Goal: Communication & Community: Share content

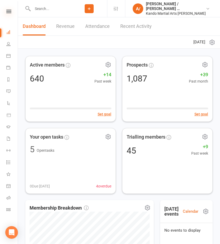
click at [7, 10] on icon at bounding box center [8, 11] width 5 height 3
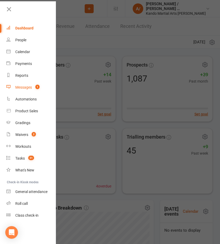
click at [29, 89] on div "Messages" at bounding box center [23, 87] width 17 height 4
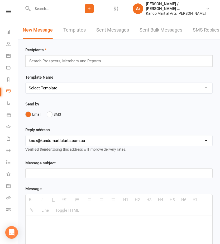
click at [212, 28] on link "SMS Replies 1" at bounding box center [208, 30] width 32 height 18
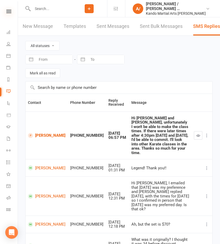
click at [7, 11] on icon at bounding box center [8, 11] width 5 height 3
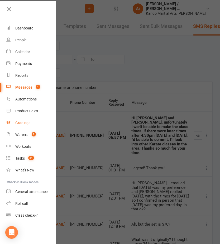
click at [25, 125] on div "Gradings" at bounding box center [22, 123] width 15 height 4
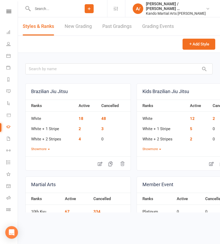
click at [154, 27] on link "Grading Events" at bounding box center [158, 26] width 32 height 18
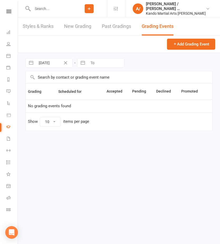
select select "50"
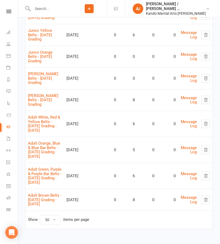
scroll to position [171, 0]
click at [54, 167] on link "Adult Green, Purple & Purple Bar Belts - 2025 August Grading - Wednesday" at bounding box center [44, 176] width 33 height 18
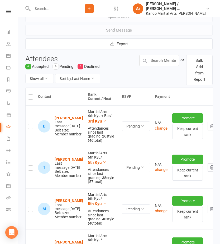
scroll to position [77, 0]
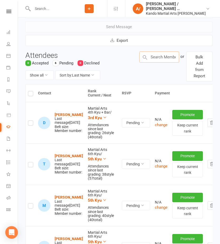
click at [153, 58] on input "text" at bounding box center [159, 57] width 40 height 11
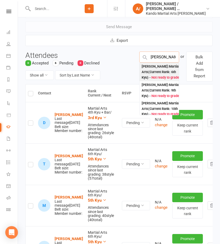
type input "gavin"
click at [160, 71] on div "Gavin Hodges : Martial Arts (Current Rank: 6th Kyu ) - Not ready to grade" at bounding box center [160, 72] width 38 height 16
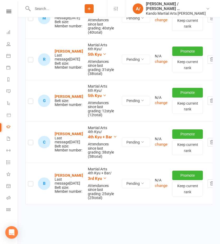
scroll to position [265, 0]
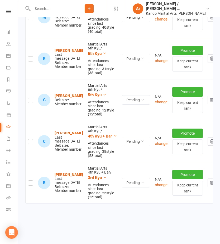
click at [30, 101] on label at bounding box center [30, 101] width 5 height 0
click at [30, 98] on input "checkbox" at bounding box center [30, 98] width 5 height 0
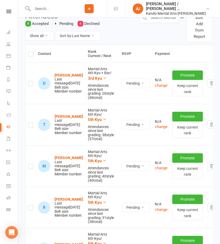
scroll to position [0, 0]
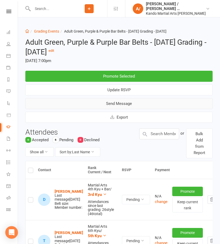
click at [117, 104] on button "Send Message" at bounding box center [118, 103] width 187 height 11
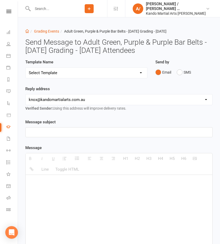
click at [119, 71] on select "Select Template [Email] Confirmation of Successful Grading [Email] Congratulati…" at bounding box center [86, 73] width 121 height 11
select select "14"
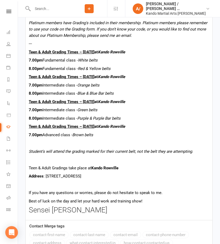
scroll to position [451, 0]
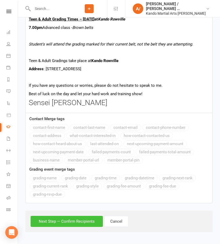
click at [61, 222] on button "Next Step — Confirm Recipients" at bounding box center [67, 221] width 72 height 11
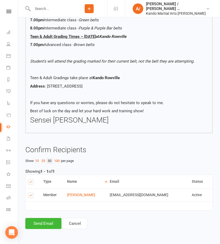
scroll to position [391, 0]
click at [46, 221] on button "Send Email" at bounding box center [43, 223] width 36 height 11
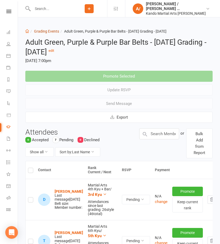
click at [55, 31] on link "Grading Events" at bounding box center [46, 31] width 25 height 4
select select "50"
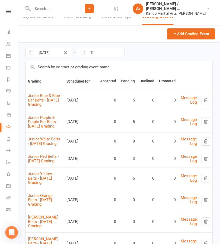
scroll to position [24, 0]
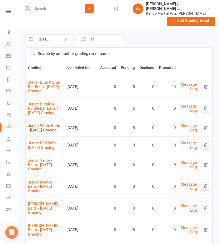
click at [48, 132] on link "Junior White Belts - 2025 August Grading" at bounding box center [44, 127] width 32 height 9
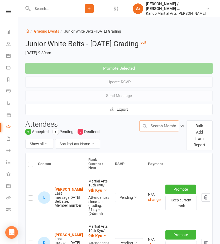
click at [163, 126] on input "text" at bounding box center [159, 126] width 40 height 11
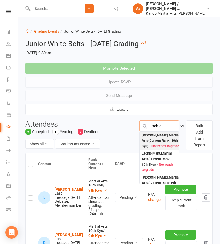
type input "lochie"
click at [163, 141] on div "Lochie Caplan : Martial Arts (Current Rank: 10th Kyu ) - Not ready to grade" at bounding box center [160, 141] width 38 height 16
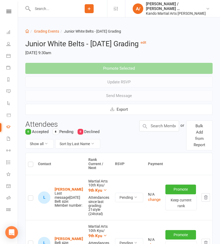
click at [154, 132] on div "or Bulk Add from Report" at bounding box center [175, 136] width 81 height 30
click at [158, 129] on input "text" at bounding box center [159, 126] width 40 height 11
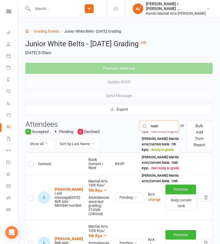
scroll to position [32, 0]
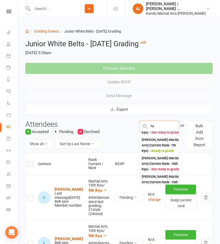
type input "r"
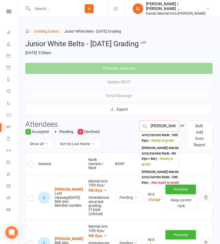
scroll to position [62, 0]
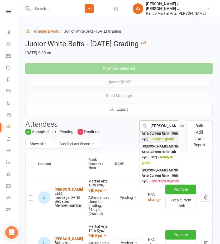
type input "ryan"
click at [163, 142] on div "Ryan Rogers : Martial Arts (Current Rank: 10th Kyu ) - Ready to grade" at bounding box center [160, 134] width 38 height 16
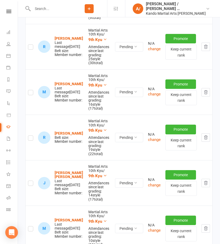
scroll to position [244, 0]
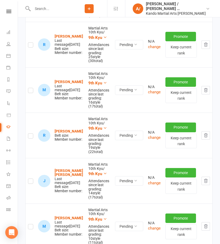
click at [30, 137] on label at bounding box center [30, 137] width 5 height 0
click at [30, 134] on input "checkbox" at bounding box center [30, 134] width 5 height 0
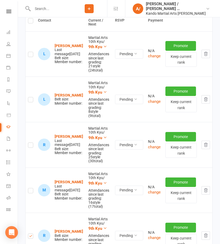
scroll to position [137, 0]
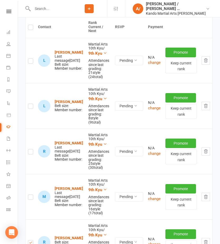
click at [30, 97] on td at bounding box center [31, 106] width 10 height 46
click at [30, 107] on label at bounding box center [30, 107] width 5 height 0
click at [30, 104] on input "checkbox" at bounding box center [30, 104] width 5 height 0
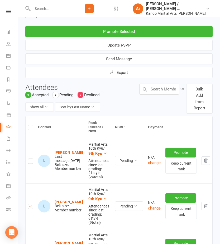
scroll to position [0, 0]
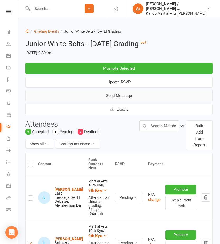
click at [111, 93] on button "Send Message" at bounding box center [118, 95] width 187 height 11
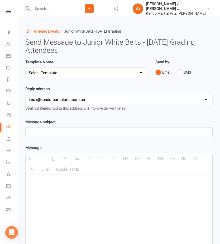
click at [94, 75] on select "Select Template [Email] Confirmation of Successful Grading [Email] Congratulati…" at bounding box center [86, 73] width 121 height 11
select select "16"
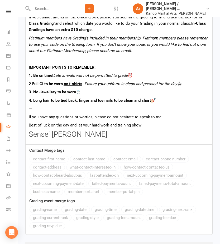
scroll to position [524, 0]
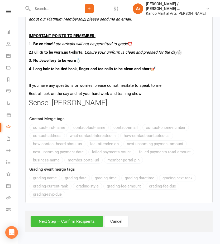
click at [73, 222] on button "Next Step — Confirm Recipients" at bounding box center [67, 221] width 72 height 11
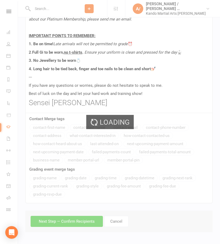
scroll to position [477, 0]
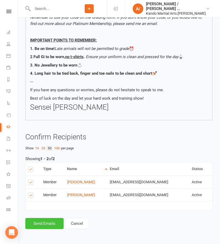
click at [52, 222] on button "Send Emails" at bounding box center [44, 223] width 38 height 11
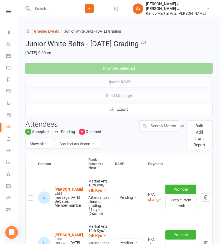
click at [54, 32] on link "Grading Events" at bounding box center [46, 31] width 25 height 4
select select "50"
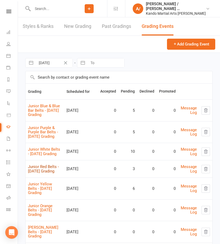
click at [44, 174] on link "Junior Red Belts - 2025 August Grading" at bounding box center [43, 169] width 31 height 9
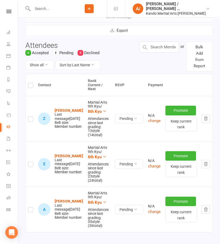
scroll to position [78, 0]
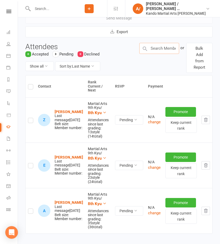
click at [155, 52] on input "text" at bounding box center [159, 48] width 40 height 11
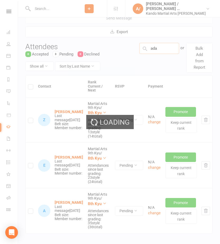
type input "adam"
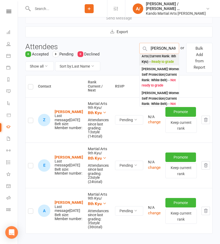
scroll to position [26, 0]
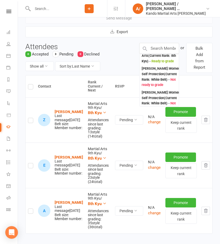
click at [118, 65] on div "Show all Sort by: Last Name" at bounding box center [78, 66] width 106 height 9
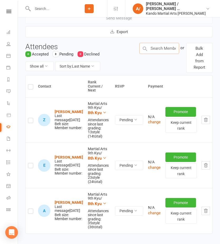
click at [158, 52] on input "text" at bounding box center [159, 48] width 40 height 11
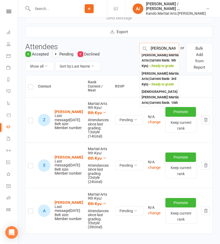
scroll to position [136, 0]
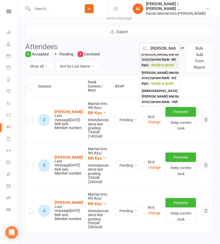
type input "isaac"
click at [157, 68] on div "Isaac Welburn : Martial Arts (Current Rank: 9th Kyu ) - Ready to grade" at bounding box center [160, 60] width 38 height 16
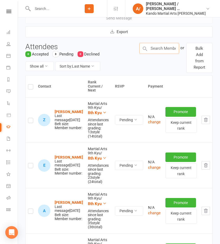
click at [157, 48] on input "text" at bounding box center [159, 48] width 40 height 11
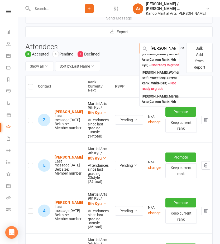
scroll to position [60, 0]
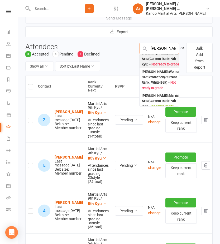
type input "billy k"
click at [158, 67] on div "Billie Kolbeck : Martial Arts (Current Rank: 9th Kyu ) - Not ready to grade" at bounding box center [160, 59] width 38 height 16
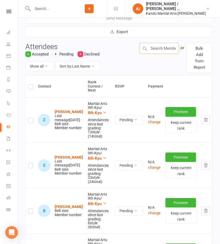
click at [157, 50] on input "text" at bounding box center [159, 48] width 40 height 11
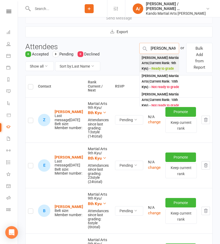
type input "billy b"
click at [155, 61] on div "Billy Brown : Martial Arts (Current Rank: 9th Kyu ) - Ready to grade" at bounding box center [160, 63] width 38 height 16
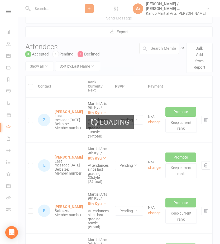
click at [156, 51] on div "Loading" at bounding box center [110, 122] width 220 height 244
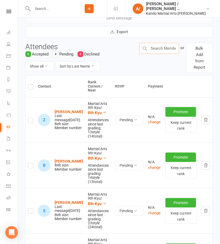
click at [157, 48] on input "text" at bounding box center [159, 48] width 40 height 11
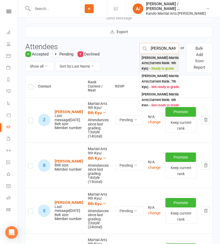
type input "oliver"
click at [160, 65] on div "Oliver Luu : Martial Arts (Current Rank: 9th Kyu ) - Ready to grade" at bounding box center [160, 63] width 38 height 16
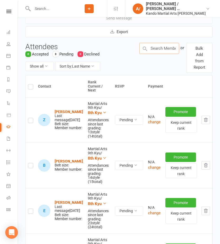
click at [156, 50] on input "text" at bounding box center [159, 48] width 40 height 11
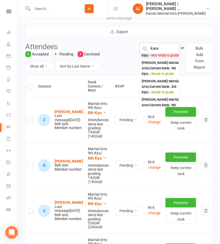
scroll to position [18, 0]
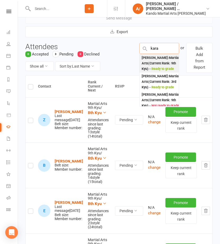
type input "kara"
click at [156, 71] on div "Kara Burns : Martial Arts (Current Rank: 9th Kyu ) - Ready to grade" at bounding box center [160, 63] width 38 height 16
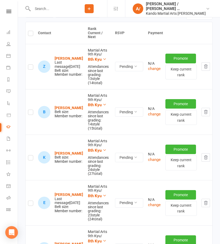
scroll to position [140, 0]
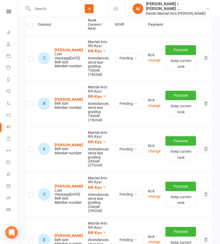
click at [31, 105] on label at bounding box center [30, 105] width 5 height 0
click at [31, 102] on input "checkbox" at bounding box center [30, 102] width 5 height 0
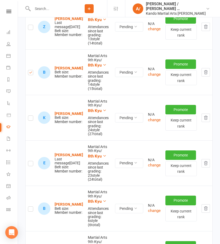
scroll to position [173, 0]
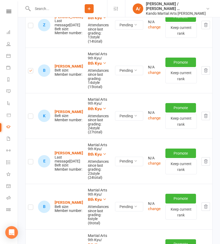
click at [30, 117] on label at bounding box center [30, 117] width 5 height 0
click at [30, 114] on input "checkbox" at bounding box center [30, 114] width 5 height 0
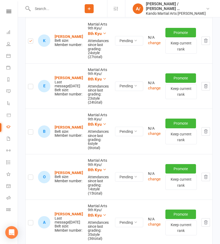
scroll to position [249, 0]
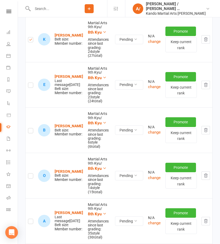
click at [30, 132] on label at bounding box center [30, 132] width 5 height 0
click at [30, 128] on input "checkbox" at bounding box center [30, 128] width 5 height 0
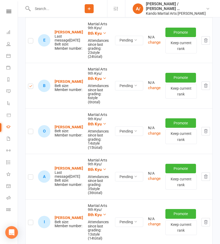
scroll to position [295, 0]
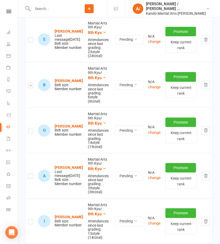
click at [31, 108] on td at bounding box center [31, 131] width 10 height 46
click at [31, 132] on label at bounding box center [30, 132] width 5 height 0
click at [31, 128] on input "checkbox" at bounding box center [30, 128] width 5 height 0
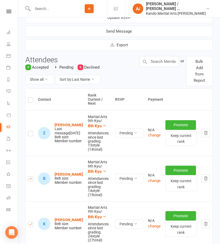
scroll to position [35, 0]
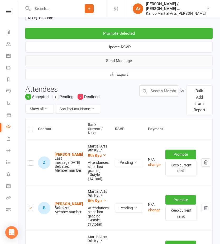
click at [117, 62] on button "Send Message" at bounding box center [118, 60] width 187 height 11
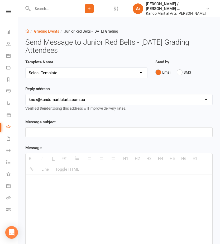
click at [111, 75] on select "Select Template [Email] Confirmation of Successful Grading [Email] Congratulati…" at bounding box center [86, 73] width 121 height 11
select select "15"
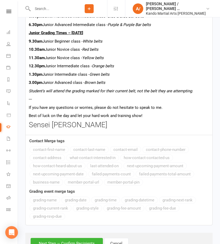
scroll to position [410, 0]
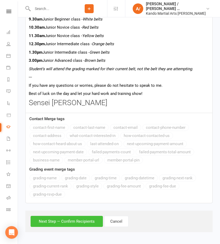
click at [70, 222] on button "Next Step — Confirm Recipients" at bounding box center [67, 221] width 72 height 11
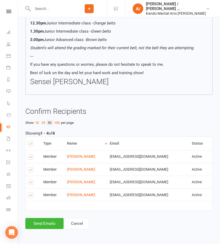
scroll to position [388, 0]
click at [42, 223] on button "Send Emails" at bounding box center [44, 223] width 38 height 11
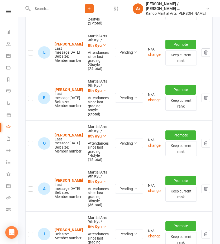
scroll to position [314, 0]
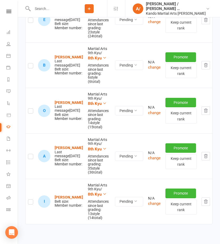
click at [30, 203] on label at bounding box center [30, 203] width 5 height 0
click at [30, 200] on input "checkbox" at bounding box center [30, 200] width 5 height 0
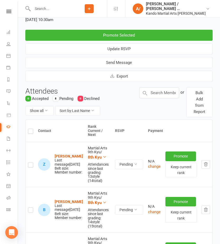
scroll to position [0, 0]
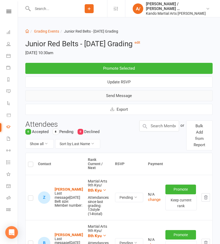
click at [127, 96] on button "Send Message" at bounding box center [118, 95] width 187 height 11
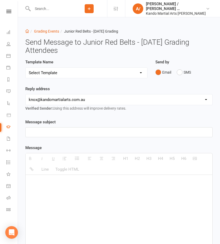
click at [87, 76] on select "Select Template [Email] Confirmation of Successful Grading [Email] Congratulati…" at bounding box center [86, 73] width 121 height 11
select select "15"
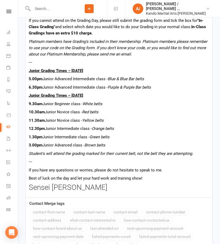
scroll to position [410, 0]
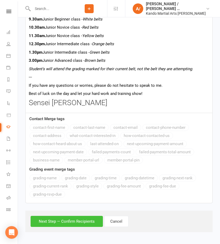
click at [76, 226] on button "Next Step — Confirm Recipients" at bounding box center [67, 221] width 72 height 11
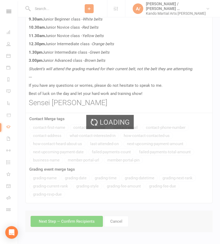
scroll to position [362, 0]
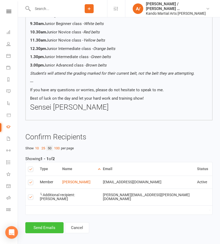
click at [48, 224] on button "Send Emails" at bounding box center [44, 227] width 38 height 11
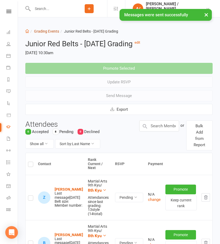
click at [52, 31] on link "Grading Events" at bounding box center [46, 31] width 25 height 4
select select "50"
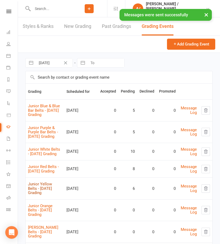
click at [44, 195] on link "Junior Yellow Belts - 2025 August Grading" at bounding box center [40, 188] width 24 height 13
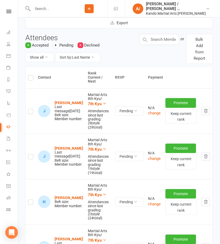
scroll to position [76, 0]
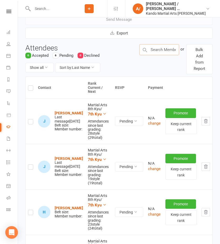
click at [152, 50] on input "text" at bounding box center [159, 49] width 40 height 11
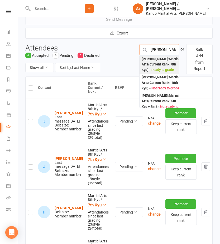
type input "adam r"
click at [160, 66] on div "Adam Romano : Martial Arts (Current Rank: 8th Kyu ) - Ready to grade" at bounding box center [160, 65] width 38 height 16
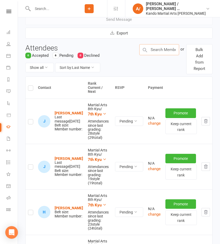
click at [160, 49] on input "text" at bounding box center [159, 49] width 40 height 11
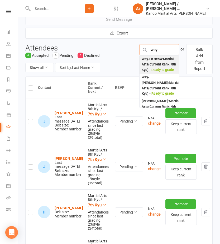
type input "wey"
click at [160, 64] on div "Wey-En Seow : Martial Arts (Current Rank: 8th Kyu ) - Ready to grade" at bounding box center [158, 65] width 35 height 16
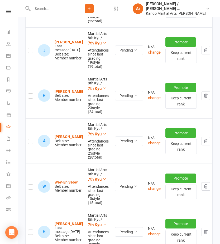
scroll to position [193, 0]
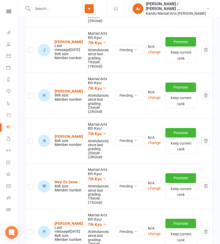
click at [30, 97] on label at bounding box center [30, 97] width 5 height 0
click at [30, 93] on input "checkbox" at bounding box center [30, 93] width 5 height 0
click at [29, 142] on label at bounding box center [30, 142] width 5 height 0
click at [29, 139] on input "checkbox" at bounding box center [30, 139] width 5 height 0
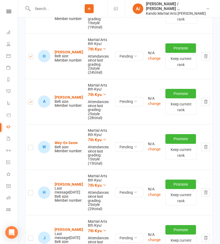
scroll to position [233, 0]
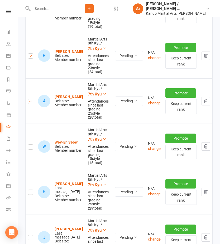
click at [29, 124] on td at bounding box center [31, 147] width 10 height 46
click at [29, 148] on label at bounding box center [30, 148] width 5 height 0
click at [29, 145] on input "checkbox" at bounding box center [30, 145] width 5 height 0
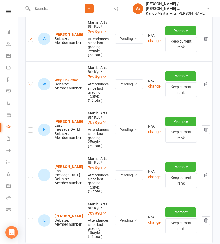
scroll to position [314, 0]
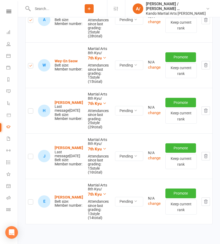
click at [32, 203] on label at bounding box center [30, 203] width 5 height 0
click at [32, 200] on input "checkbox" at bounding box center [30, 200] width 5 height 0
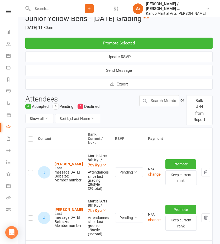
scroll to position [0, 0]
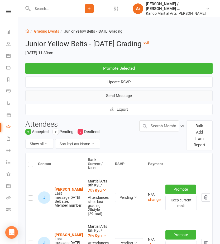
click at [128, 96] on button "Send Message" at bounding box center [118, 95] width 187 height 11
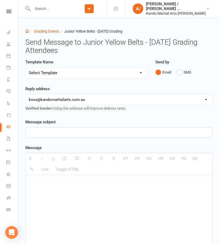
click at [99, 76] on select "Select Template [Email] Confirmation of Successful Grading [Email] Congratulati…" at bounding box center [86, 73] width 121 height 11
select select "15"
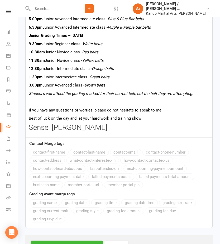
scroll to position [410, 0]
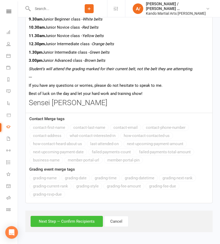
click at [66, 223] on button "Next Step — Confirm Recipients" at bounding box center [67, 221] width 72 height 11
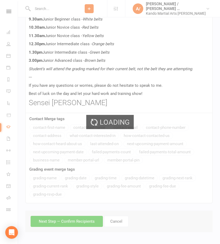
scroll to position [388, 0]
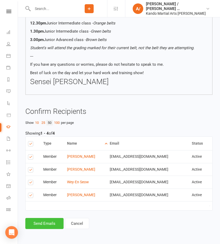
click at [56, 225] on button "Send Emails" at bounding box center [44, 223] width 38 height 11
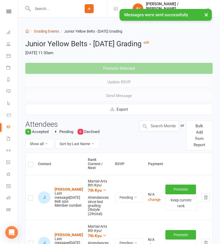
click at [51, 32] on link "Grading Events" at bounding box center [46, 31] width 25 height 4
select select "50"
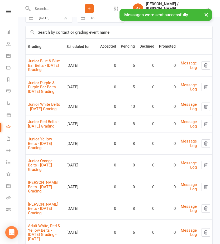
scroll to position [46, 0]
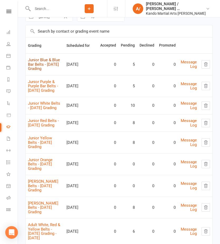
click at [48, 63] on link "Junior Blue & Blue Bar Belts - 2025 August Grading" at bounding box center [44, 64] width 32 height 13
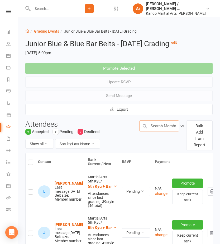
click at [159, 125] on input "text" at bounding box center [159, 126] width 40 height 11
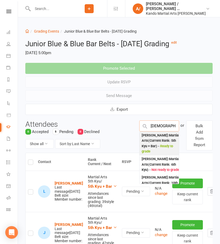
type input "jazlyn"
click at [161, 139] on div "Jazlyn Sangha : Martial Arts (Current Rank: 5th Kyu + Bar ) - Ready to grade" at bounding box center [160, 144] width 38 height 22
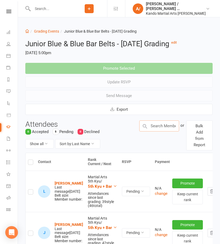
click at [161, 130] on input "text" at bounding box center [159, 126] width 40 height 11
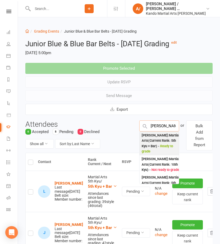
type input "william y"
click at [162, 142] on div "William Yuen : Martial Arts (Current Rank: 5th Kyu + Bar ) - Ready to grade" at bounding box center [160, 144] width 38 height 22
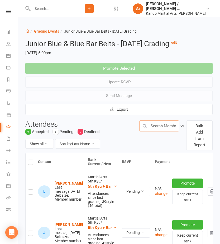
click at [160, 128] on input "text" at bounding box center [159, 126] width 40 height 11
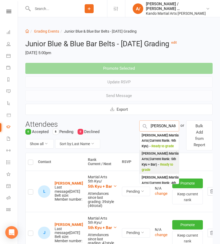
type input "myra"
click at [155, 168] on div "Mayra Javaji : Martial Arts (Current Rank: 5th Kyu + Bar ) - Ready to grade" at bounding box center [160, 162] width 38 height 22
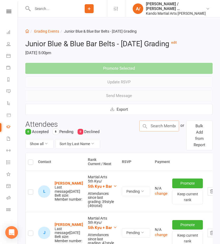
click at [156, 128] on input "text" at bounding box center [159, 126] width 40 height 11
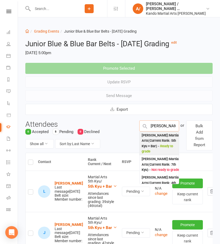
type input "jacob s"
click at [158, 138] on div "Jacob Saunders : Martial Arts (Current Rank: 5th Kyu + Bar ) - Ready to grade" at bounding box center [160, 144] width 38 height 22
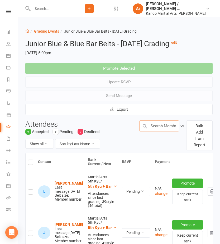
click at [165, 126] on input "text" at bounding box center [159, 126] width 40 height 11
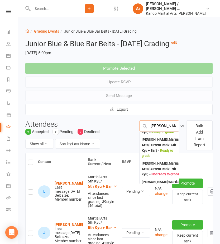
scroll to position [34, 0]
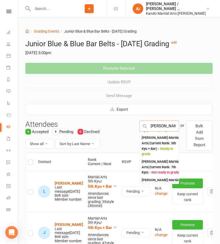
type input "lucas a"
click at [159, 153] on div "Lucas Adler : Martial Arts (Current Rank: 5th Kyu + Bar ) - Ready to grade" at bounding box center [160, 146] width 38 height 22
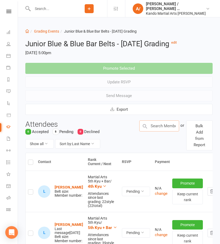
click at [158, 129] on input "text" at bounding box center [159, 126] width 40 height 11
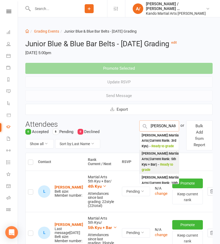
type input "siddarth"
click at [160, 164] on div "Siddharth Korade : Martial Arts (Current Rank: 5th Kyu + Bar ) - Ready to grade" at bounding box center [160, 162] width 38 height 22
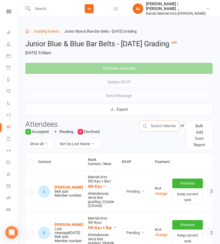
click at [157, 122] on input "text" at bounding box center [159, 126] width 40 height 11
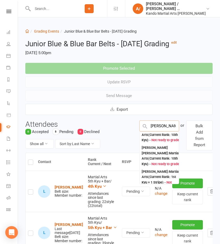
scroll to position [117, 0]
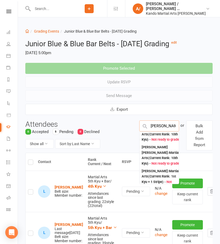
type input "oliver"
click at [159, 124] on div "Oliver Shannon : Martial Arts (Current Rank: 5th Kyu ) - Ready to grade" at bounding box center [160, 116] width 38 height 16
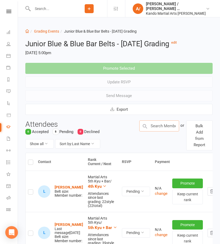
click at [159, 126] on input "text" at bounding box center [159, 126] width 40 height 11
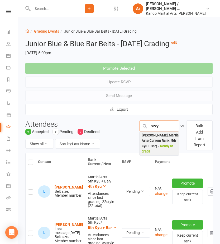
type input "ozzy"
click at [164, 142] on div "Ozzy Pearse : Martial Arts (Current Rank: 5th Kyu + Bar ) - Ready to grade" at bounding box center [160, 144] width 38 height 22
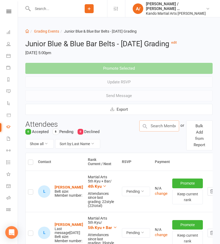
click at [159, 126] on input "text" at bounding box center [159, 126] width 40 height 11
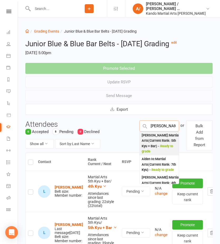
type input "aiden y"
click at [158, 141] on div "Aiden Yuen : Martial Arts (Current Rank: 5th Kyu + Bar ) - Ready to grade" at bounding box center [160, 144] width 38 height 22
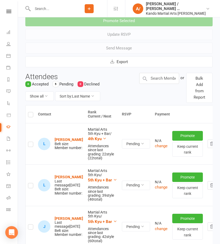
scroll to position [63, 0]
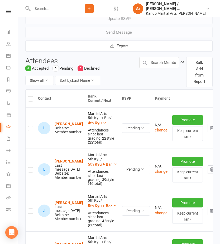
click at [30, 130] on label at bounding box center [30, 130] width 5 height 0
click at [30, 126] on input "checkbox" at bounding box center [30, 126] width 5 height 0
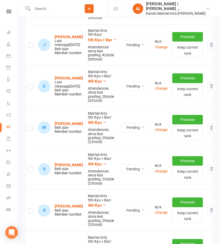
scroll to position [230, 0]
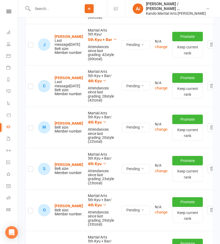
click at [30, 129] on label at bounding box center [30, 129] width 5 height 0
click at [30, 126] on input "checkbox" at bounding box center [30, 126] width 5 height 0
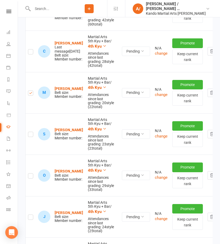
click at [32, 135] on label at bounding box center [30, 135] width 5 height 0
click at [32, 132] on input "checkbox" at bounding box center [30, 132] width 5 height 0
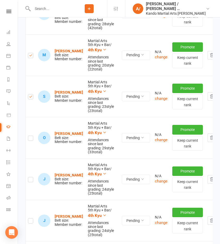
click at [32, 139] on label at bounding box center [30, 139] width 5 height 0
click at [32, 136] on input "checkbox" at bounding box center [30, 136] width 5 height 0
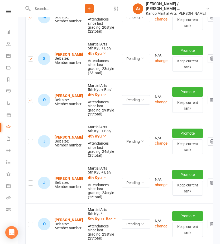
click at [32, 143] on label at bounding box center [30, 143] width 5 height 0
click at [32, 140] on input "checkbox" at bounding box center [30, 140] width 5 height 0
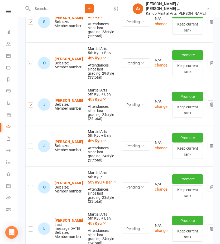
click at [32, 147] on label at bounding box center [30, 147] width 5 height 0
click at [32, 144] on input "checkbox" at bounding box center [30, 144] width 5 height 0
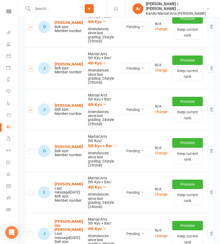
click at [32, 152] on label at bounding box center [30, 152] width 5 height 0
click at [32, 149] on input "checkbox" at bounding box center [30, 149] width 5 height 0
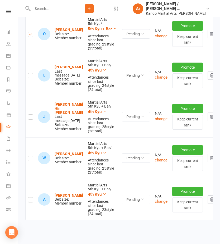
scroll to position [542, 0]
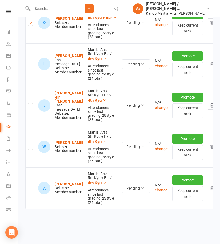
click at [32, 136] on td at bounding box center [31, 146] width 10 height 41
click at [31, 148] on label at bounding box center [30, 148] width 5 height 0
click at [31, 145] on input "checkbox" at bounding box center [30, 145] width 5 height 0
click at [30, 180] on td at bounding box center [31, 188] width 10 height 41
click at [30, 190] on label at bounding box center [30, 190] width 5 height 0
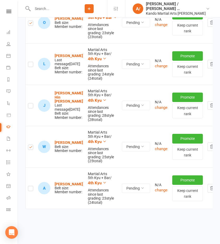
click at [30, 186] on input "checkbox" at bounding box center [30, 186] width 5 height 0
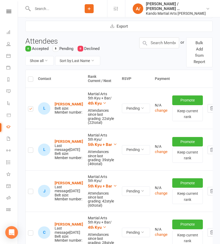
scroll to position [0, 0]
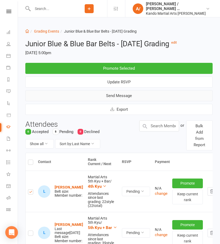
click at [122, 97] on button "Send Message" at bounding box center [118, 95] width 187 height 11
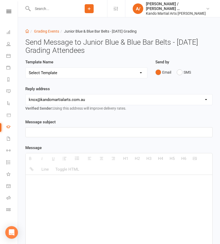
click at [111, 73] on select "Select Template [Email] Confirmation of Successful Grading [Email] Congratulati…" at bounding box center [86, 73] width 121 height 11
select select "15"
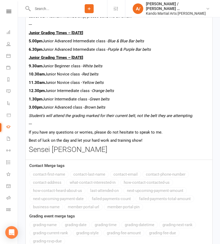
scroll to position [410, 0]
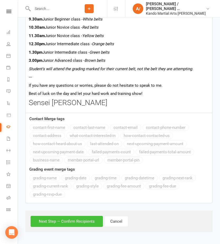
click at [72, 225] on button "Next Step — Confirm Recipients" at bounding box center [67, 221] width 72 height 11
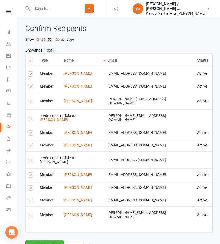
scroll to position [477, 0]
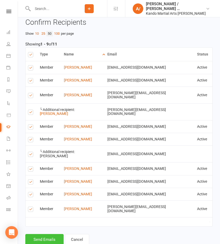
click at [44, 234] on button "Send Emails" at bounding box center [44, 239] width 38 height 11
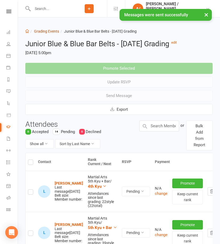
click at [54, 33] on link "Grading Events" at bounding box center [46, 31] width 25 height 4
select select "50"
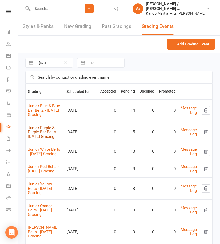
click at [46, 134] on link "Junior Purple & Purple Bar Belts - 2025 August Grading" at bounding box center [43, 132] width 30 height 13
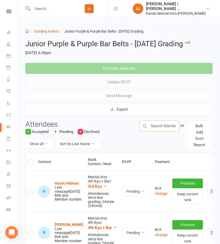
click at [153, 128] on input "text" at bounding box center [159, 126] width 40 height 11
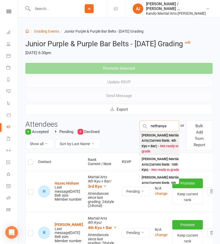
type input "nethanya"
click at [157, 142] on div "Nethanya Gunaratne : Martial Arts (Current Rank: 4th Kyu + Bar ) - Not ready to…" at bounding box center [160, 144] width 38 height 22
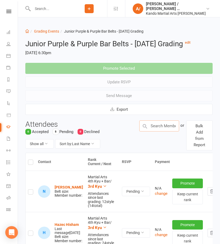
click at [157, 126] on input "text" at bounding box center [159, 126] width 40 height 11
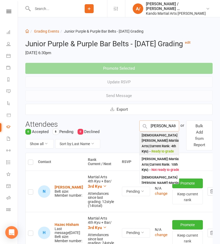
type input "ariana"
click at [157, 141] on div "Ariana Accari : Martial Arts (Current Rank: 4th Kyu ) - Ready to grade" at bounding box center [160, 144] width 38 height 22
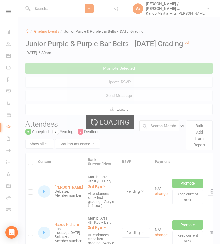
click at [157, 125] on div "Loading" at bounding box center [110, 122] width 220 height 244
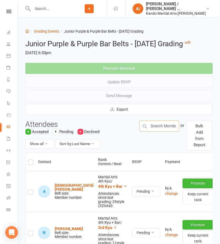
click at [157, 125] on input "text" at bounding box center [159, 126] width 40 height 11
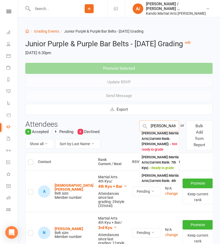
scroll to position [160, 0]
type input "jack j"
click at [155, 129] on div "Jack Johnston : Martial Arts (Current Rank: 4th Kyu + Bar ) - Ready to grade" at bounding box center [160, 118] width 38 height 22
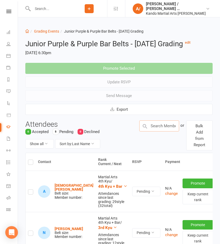
click at [157, 126] on input "text" at bounding box center [159, 126] width 40 height 11
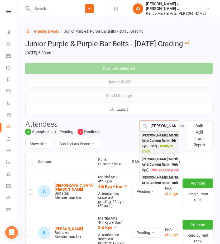
type input "chris"
click at [160, 137] on div "Chris Qu : Martial Arts (Current Rank: 4th Kyu + Bar ) - Ready to grade" at bounding box center [160, 144] width 38 height 22
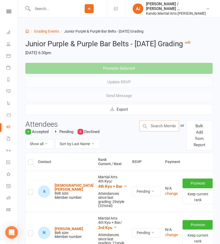
click at [158, 126] on input "text" at bounding box center [159, 126] width 40 height 11
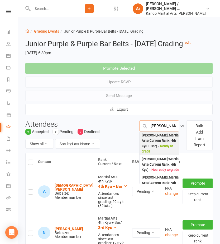
type input "bruno"
click at [159, 137] on div "Bruno Io : Martial Arts (Current Rank: 4th Kyu + Bar ) - Ready to grade" at bounding box center [160, 144] width 38 height 22
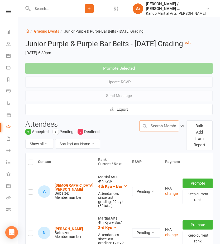
click at [160, 126] on input "text" at bounding box center [159, 126] width 40 height 11
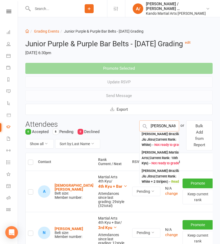
scroll to position [75, 0]
type input "michael"
click at [159, 128] on span "Ready to grade" at bounding box center [162, 127] width 22 height 4
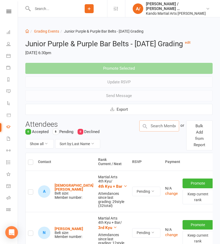
click at [159, 127] on input "text" at bounding box center [159, 126] width 40 height 11
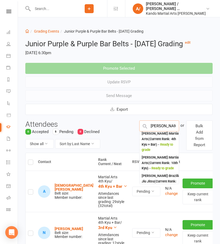
scroll to position [21, 0]
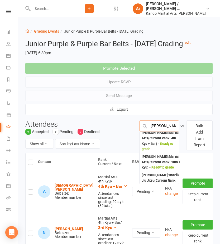
type input "benjamin k"
click at [160, 145] on div "Benjamin Kuntadi : Martial Arts (Current Rank: 4th Kyu + Bar ) - Ready to grade" at bounding box center [160, 141] width 38 height 22
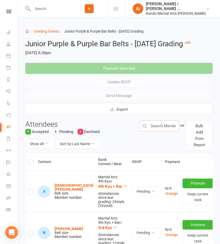
click at [159, 127] on input "text" at bounding box center [159, 126] width 40 height 11
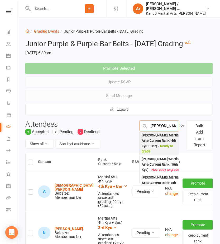
type input "aiden young"
click at [159, 143] on div "Aiden Young : Martial Arts (Current Rank: 4th Kyu + Bar ) - Ready to grade" at bounding box center [160, 144] width 38 height 22
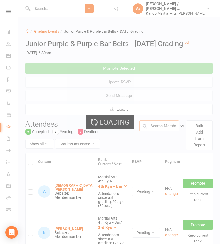
click at [160, 127] on input "text" at bounding box center [159, 126] width 40 height 11
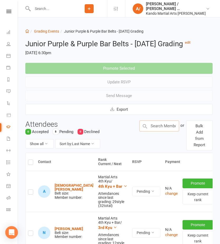
click at [160, 127] on input "text" at bounding box center [159, 126] width 40 height 11
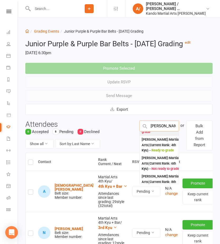
scroll to position [20, 0]
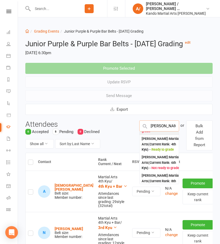
type input "ella o"
click at [161, 147] on div "Ella O'Callaghan : Martial Arts (Current Rank: 4th Kyu ) - Ready to grade" at bounding box center [160, 144] width 38 height 16
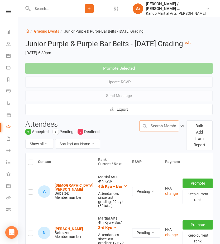
click at [160, 128] on input "text" at bounding box center [159, 126] width 40 height 11
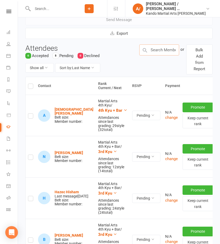
scroll to position [102, 0]
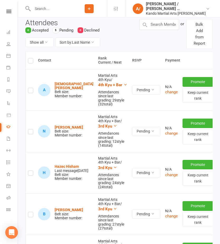
click at [30, 91] on label at bounding box center [30, 91] width 5 height 0
click at [30, 88] on input "checkbox" at bounding box center [30, 88] width 5 height 0
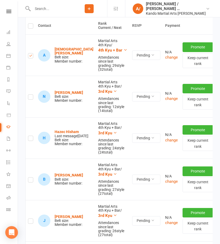
click at [30, 98] on label at bounding box center [30, 98] width 5 height 0
click at [30, 95] on input "checkbox" at bounding box center [30, 95] width 5 height 0
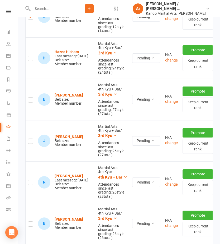
click at [30, 101] on label at bounding box center [30, 101] width 5 height 0
click at [30, 98] on input "checkbox" at bounding box center [30, 98] width 5 height 0
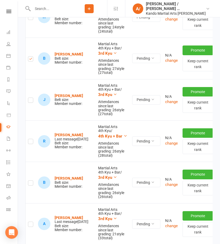
click at [30, 101] on label at bounding box center [30, 101] width 5 height 0
click at [30, 98] on input "checkbox" at bounding box center [30, 98] width 5 height 0
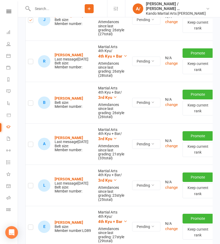
click at [30, 104] on label at bounding box center [30, 104] width 5 height 0
click at [30, 101] on input "checkbox" at bounding box center [30, 101] width 5 height 0
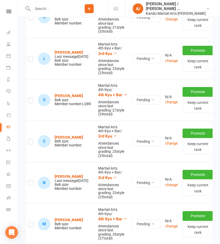
scroll to position [465, 0]
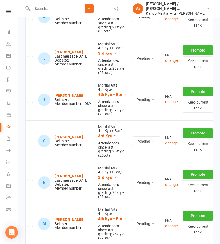
click at [30, 101] on label at bounding box center [30, 101] width 5 height 0
click at [30, 98] on input "checkbox" at bounding box center [30, 98] width 5 height 0
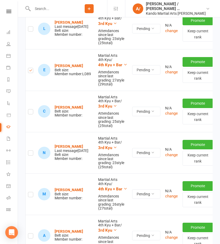
scroll to position [497, 0]
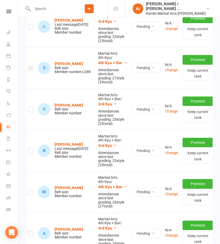
click at [31, 111] on label at bounding box center [30, 111] width 5 height 0
click at [31, 107] on input "checkbox" at bounding box center [30, 107] width 5 height 0
click at [30, 194] on label at bounding box center [30, 194] width 5 height 0
click at [30, 190] on input "checkbox" at bounding box center [30, 190] width 5 height 0
click at [31, 235] on label at bounding box center [30, 235] width 5 height 0
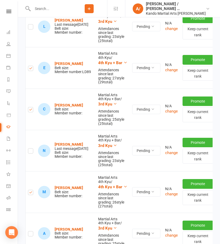
click at [31, 232] on input "checkbox" at bounding box center [30, 232] width 5 height 0
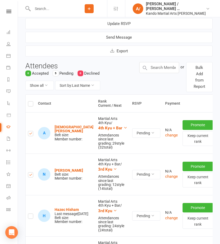
scroll to position [0, 0]
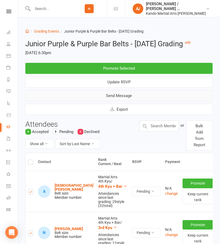
click at [115, 96] on button "Send Message" at bounding box center [118, 95] width 187 height 11
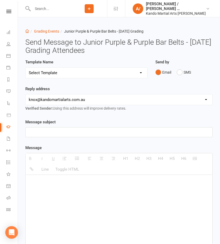
click at [97, 73] on select "Select Template [Email] Confirmation of Successful Grading [Email] Congratulati…" at bounding box center [86, 73] width 121 height 11
select select "15"
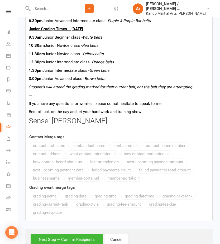
scroll to position [410, 0]
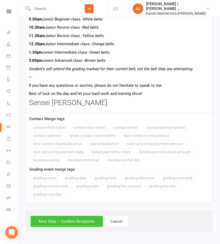
click at [73, 217] on button "Next Step — Confirm Recipients" at bounding box center [67, 221] width 72 height 11
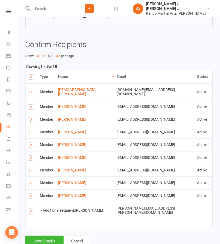
scroll to position [464, 0]
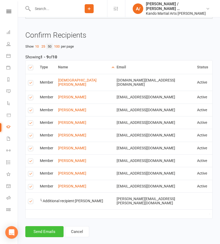
click at [44, 226] on button "Send Emails" at bounding box center [44, 231] width 38 height 11
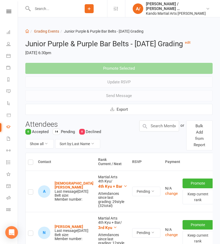
click at [41, 32] on link "Grading Events" at bounding box center [46, 31] width 25 height 4
select select "50"
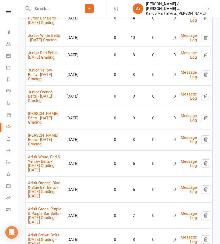
scroll to position [117, 0]
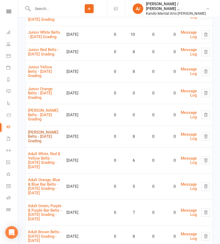
click at [43, 143] on link "Junior Brown Belts - 2025 August Grading" at bounding box center [43, 136] width 30 height 13
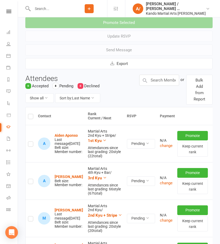
scroll to position [45, 0]
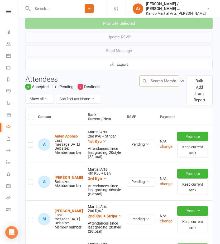
click at [158, 80] on input "text" at bounding box center [159, 81] width 40 height 11
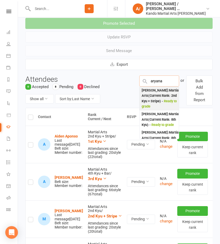
type input "aryana"
click at [161, 96] on div "Aryana De Costa : Martial Arts (Current Rank: 2nd Kyu + Stripe ) - Ready to gra…" at bounding box center [160, 99] width 38 height 22
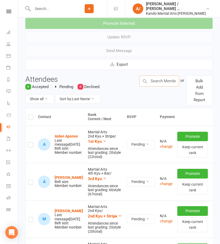
click at [160, 78] on input "text" at bounding box center [159, 81] width 40 height 11
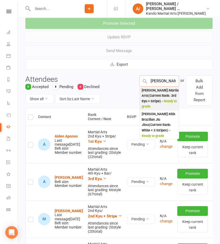
type input "aaliyah"
click at [160, 92] on div "Aaliyah Vega : Martial Arts (Current Rank: 3rd Kyu + Stripe ) - Ready to grade" at bounding box center [160, 99] width 38 height 22
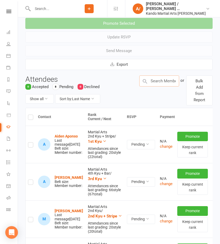
click at [159, 79] on input "text" at bounding box center [159, 81] width 40 height 11
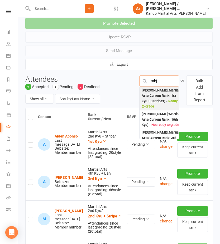
type input "tahj"
click at [158, 96] on div "Tahj Nyuthe : Martial Arts (Current Rank: 1st Kyu + 3 Stripes ) - Ready to grade" at bounding box center [160, 99] width 38 height 22
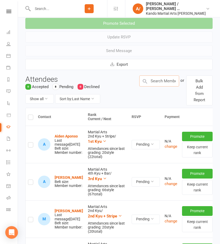
click at [160, 83] on input "text" at bounding box center [159, 81] width 40 height 11
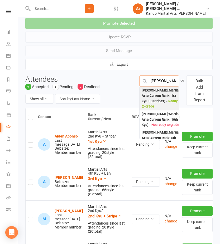
type input "royce"
click at [158, 93] on div "Royce Oberauer : Martial Arts (Current Rank: 1st Kyu + 3 Stripes ) - Ready to g…" at bounding box center [160, 99] width 38 height 22
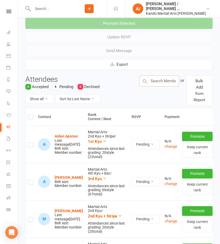
click at [160, 82] on input "text" at bounding box center [159, 81] width 40 height 11
type input "h"
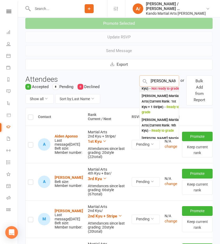
scroll to position [40, 0]
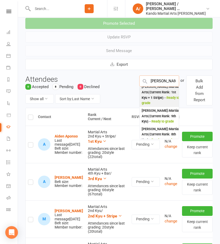
type input "josh b"
click at [159, 105] on div "Joshua Barrand : Martial Arts (Current Rank: 1st Kyu + 1 Stripe ) - Ready to gr…" at bounding box center [160, 95] width 38 height 22
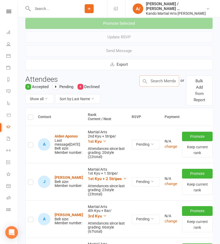
click at [157, 80] on input "text" at bounding box center [159, 81] width 40 height 11
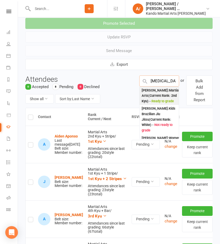
type input "alli"
click at [150, 93] on div "Allison Watz : Martial Arts (Current Rank: 2nd Kyu ) - Ready to grade" at bounding box center [160, 96] width 38 height 16
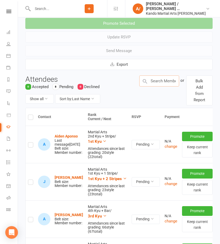
click at [150, 80] on input "text" at bounding box center [159, 81] width 40 height 11
click at [158, 79] on input "text" at bounding box center [159, 81] width 40 height 11
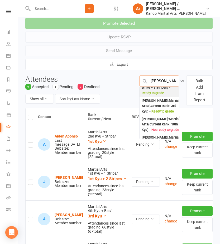
scroll to position [26, 0]
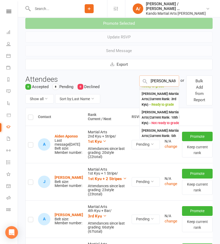
type input "zoe h"
click at [156, 100] on div "Zoe Hoe : Martial Arts (Current Rank: 3rd Kyu ) - Ready to grade" at bounding box center [160, 99] width 38 height 16
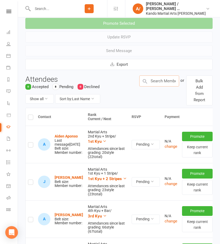
click at [161, 84] on input "text" at bounding box center [159, 81] width 40 height 11
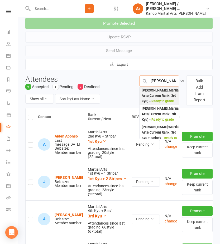
type input "evelyn"
click at [160, 92] on div "Evelyn Yuen : Martial Arts (Current Rank: 3rd Kyu ) - Ready to grade" at bounding box center [160, 96] width 38 height 16
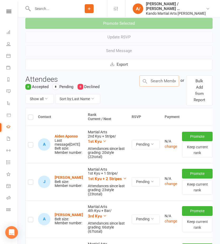
click at [160, 83] on input "text" at bounding box center [159, 81] width 40 height 11
click at [158, 82] on input "text" at bounding box center [159, 81] width 40 height 11
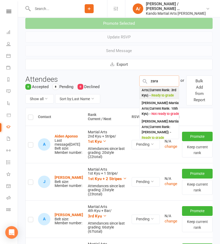
scroll to position [31, 0]
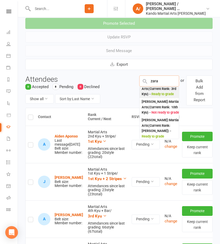
type input "zara"
click at [158, 95] on div "Zara O'Callaghan : Martial Arts (Current Rank: 3rd Kyu ) - Ready to grade" at bounding box center [160, 89] width 38 height 16
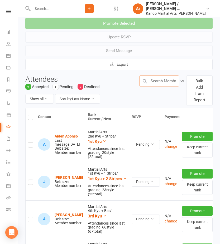
click at [158, 83] on input "text" at bounding box center [159, 81] width 40 height 11
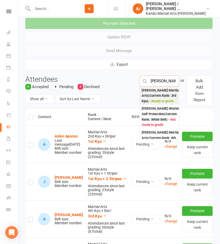
type input "abik"
click at [160, 92] on div "Abik Maharjan : Martial Arts (Current Rank: 3rd Kyu ) - Ready to grade" at bounding box center [160, 96] width 38 height 16
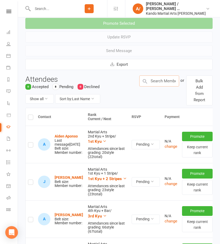
click at [158, 85] on input "text" at bounding box center [159, 81] width 40 height 11
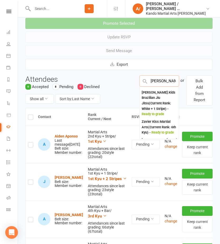
scroll to position [97, 0]
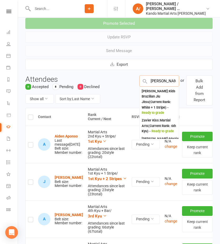
type input "xavier"
click at [159, 87] on div "Xavier Van Heumen : Martial Arts (Current Rank: 1st Kyu + 3 Stripes ) - Ready t…" at bounding box center [160, 76] width 38 height 22
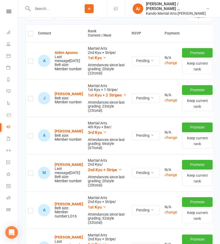
scroll to position [139, 0]
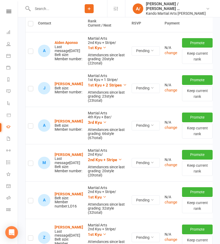
click at [30, 90] on label at bounding box center [30, 90] width 5 height 0
click at [30, 86] on input "checkbox" at bounding box center [30, 86] width 5 height 0
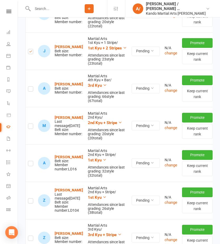
click at [30, 90] on label at bounding box center [30, 90] width 5 height 0
click at [30, 87] on input "checkbox" at bounding box center [30, 87] width 5 height 0
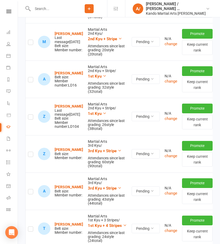
click at [30, 81] on label at bounding box center [30, 81] width 5 height 0
click at [30, 77] on input "checkbox" at bounding box center [30, 77] width 5 height 0
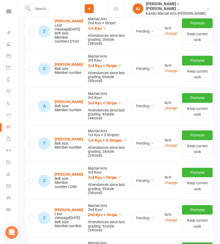
scroll to position [347, 0]
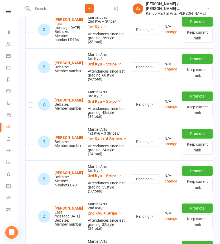
click at [30, 68] on label at bounding box center [30, 68] width 5 height 0
click at [30, 65] on input "checkbox" at bounding box center [30, 65] width 5 height 0
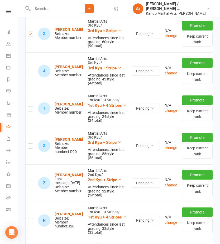
click at [30, 72] on label at bounding box center [30, 72] width 5 height 0
click at [30, 69] on input "checkbox" at bounding box center [30, 69] width 5 height 0
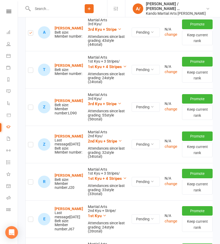
click at [30, 71] on label at bounding box center [30, 71] width 5 height 0
click at [30, 68] on input "checkbox" at bounding box center [30, 68] width 5 height 0
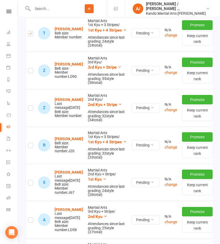
click at [30, 72] on label at bounding box center [30, 72] width 5 height 0
click at [30, 68] on input "checkbox" at bounding box center [30, 68] width 5 height 0
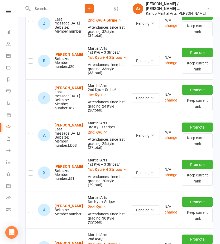
click at [30, 62] on label at bounding box center [30, 62] width 5 height 0
click at [30, 59] on input "checkbox" at bounding box center [30, 59] width 5 height 0
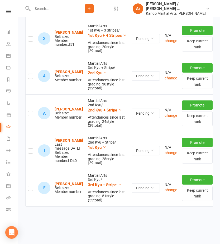
click at [30, 57] on td at bounding box center [31, 38] width 10 height 37
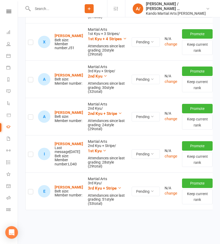
click at [30, 43] on label at bounding box center [30, 43] width 5 height 0
click at [30, 40] on input "checkbox" at bounding box center [30, 40] width 5 height 0
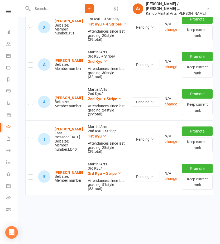
click at [30, 66] on label at bounding box center [30, 66] width 5 height 0
click at [30, 63] on input "checkbox" at bounding box center [30, 63] width 5 height 0
click at [30, 103] on label at bounding box center [30, 103] width 5 height 0
click at [30, 100] on input "checkbox" at bounding box center [30, 100] width 5 height 0
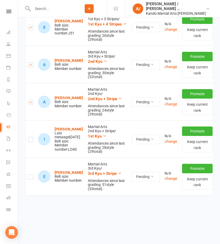
click at [30, 178] on label at bounding box center [30, 178] width 5 height 0
click at [30, 175] on input "checkbox" at bounding box center [30, 175] width 5 height 0
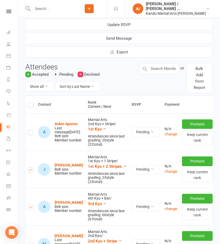
scroll to position [10, 0]
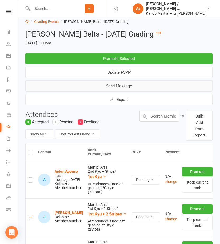
click at [131, 86] on button "Send Message" at bounding box center [118, 86] width 187 height 11
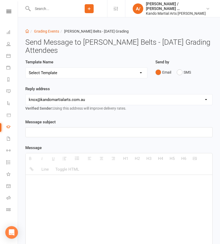
click at [74, 74] on select "Select Template [Email] Confirmation of Successful Grading [Email] Congratulati…" at bounding box center [86, 73] width 121 height 11
select select "15"
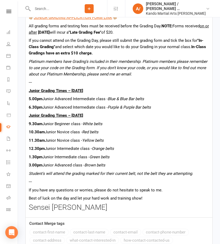
scroll to position [410, 0]
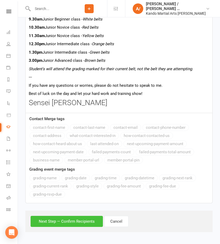
click at [61, 222] on button "Next Step — Confirm Recipients" at bounding box center [67, 221] width 72 height 11
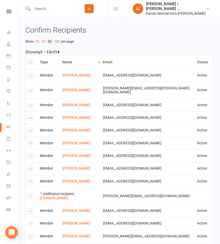
scroll to position [515, 0]
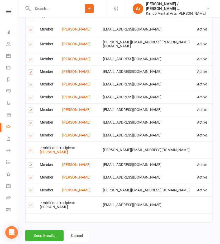
click at [50, 216] on div "Type Name Email Phone Number Status Notification Status # Devices Select this M…" at bounding box center [118, 119] width 187 height 221
click at [50, 230] on button "Send Emails" at bounding box center [44, 235] width 38 height 11
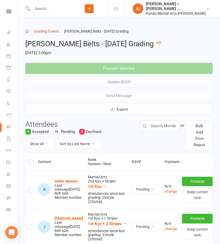
click at [47, 30] on link "Grading Events" at bounding box center [46, 31] width 25 height 4
select select "50"
